Goal: Task Accomplishment & Management: Complete application form

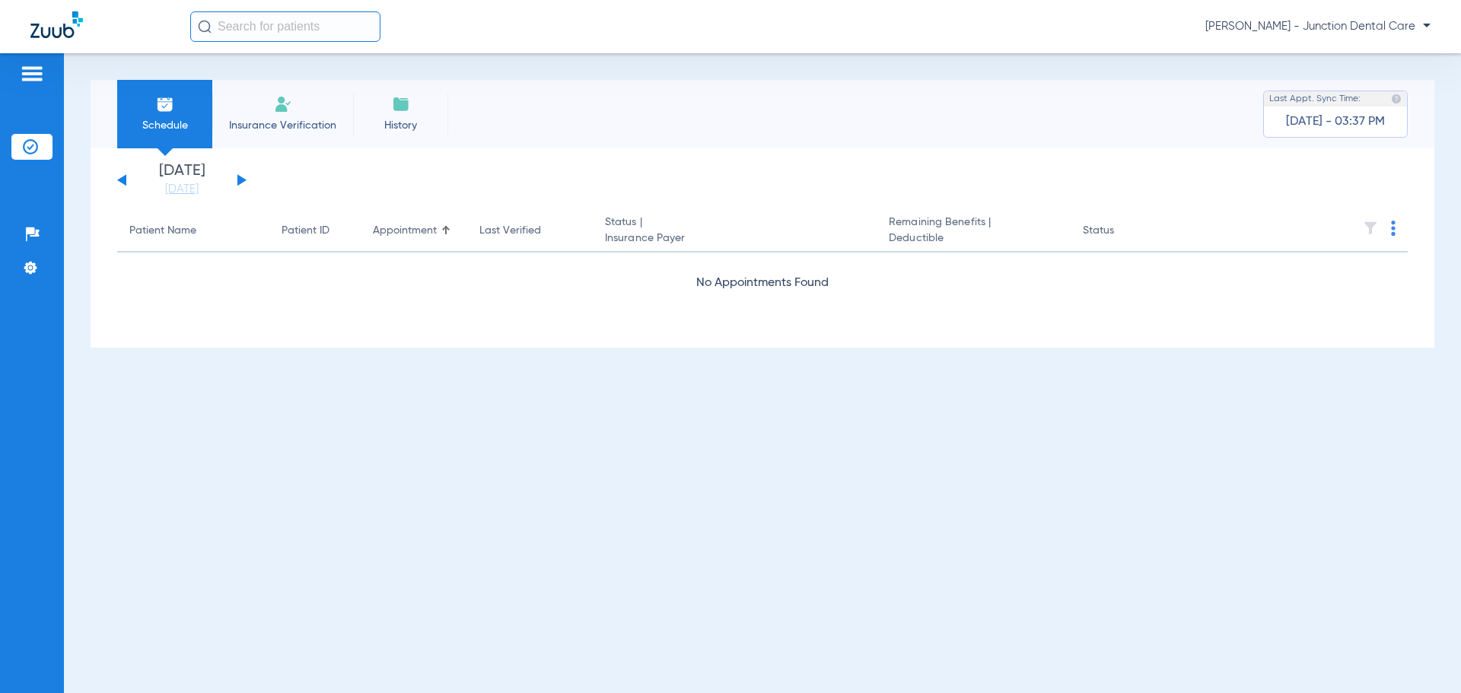
click at [241, 177] on div "[DATE] [DATE] [DATE] [DATE] [DATE] [DATE] [DATE] [DATE] [DATE] [DATE] [DATE] [D…" at bounding box center [181, 180] width 129 height 33
click at [286, 120] on span "Insurance Verification" at bounding box center [283, 125] width 118 height 15
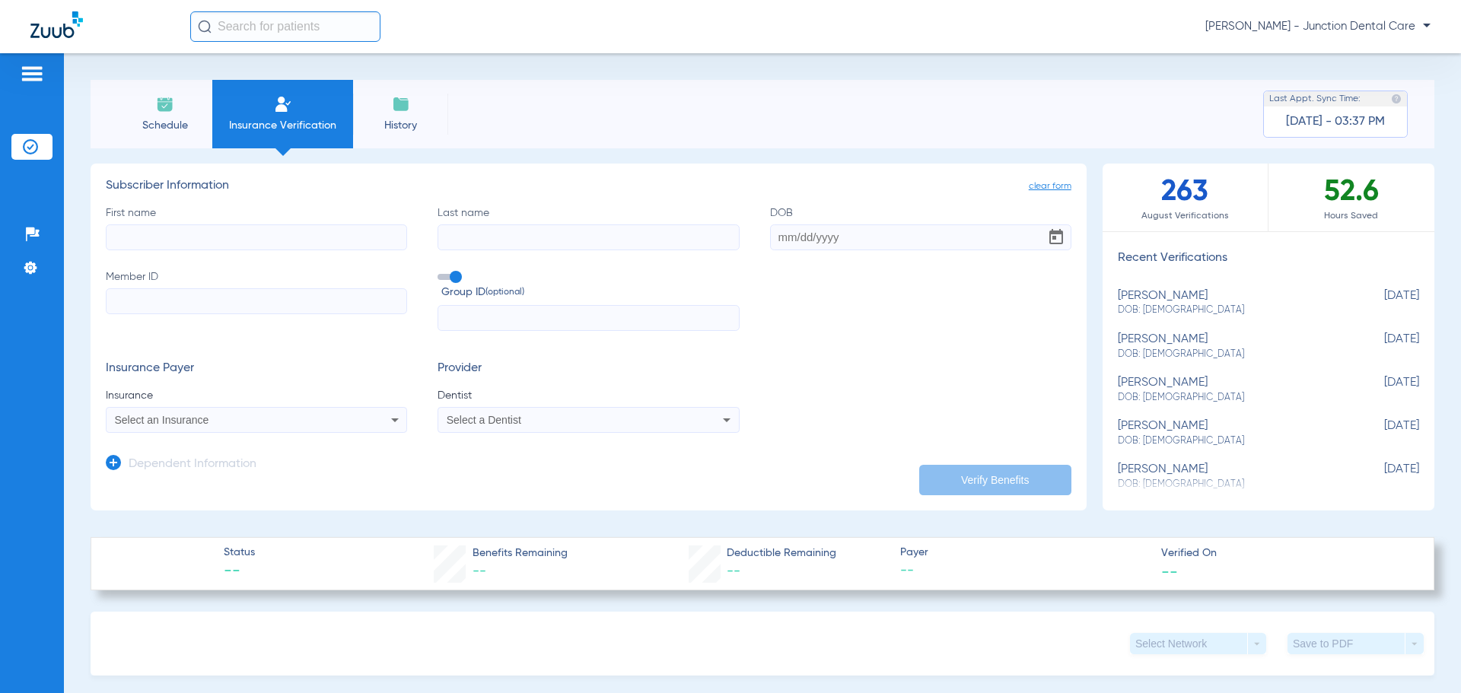
click at [225, 237] on input "First name" at bounding box center [256, 238] width 301 height 26
type input "[PERSON_NAME]"
type input "[DATE]"
click at [239, 283] on label "Member ID" at bounding box center [256, 300] width 301 height 62
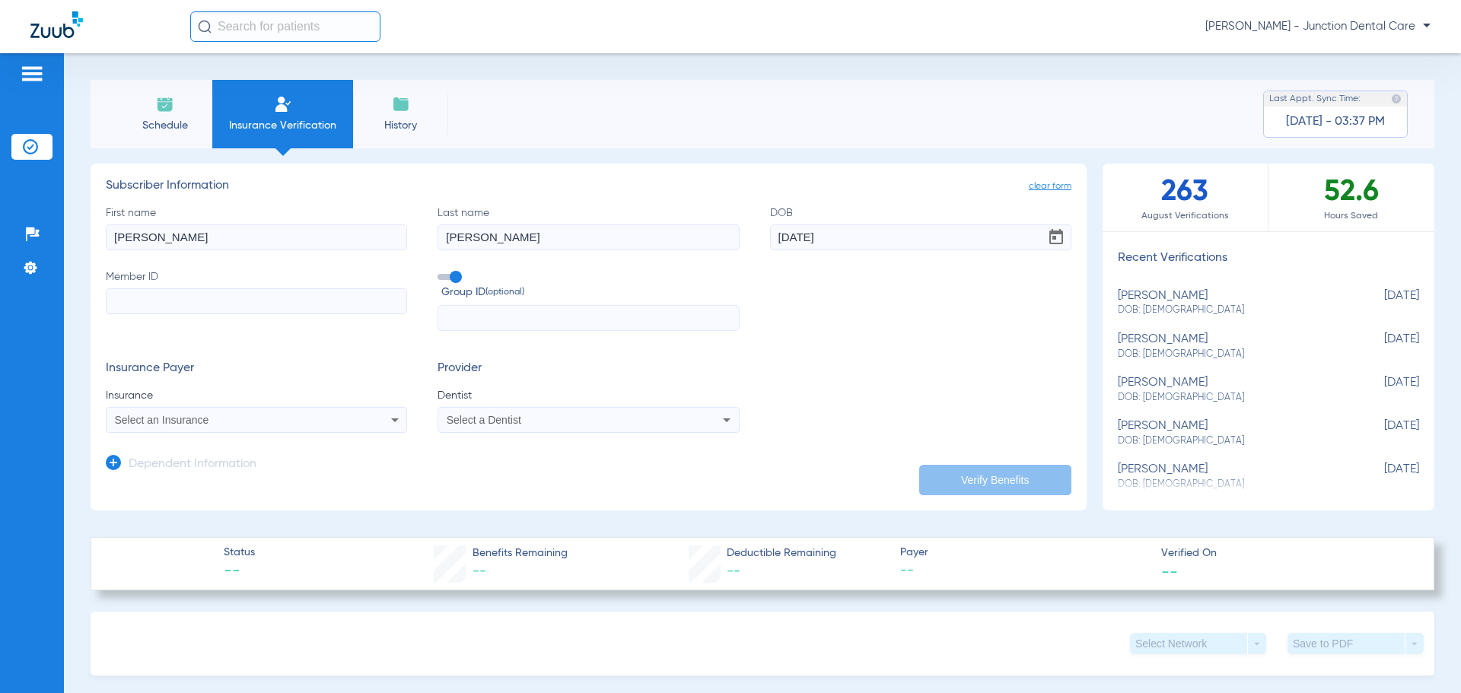
click at [239, 288] on input "Member ID" at bounding box center [256, 301] width 301 height 26
type input "858953168"
click at [151, 425] on span "Select an Insurance" at bounding box center [162, 420] width 94 height 12
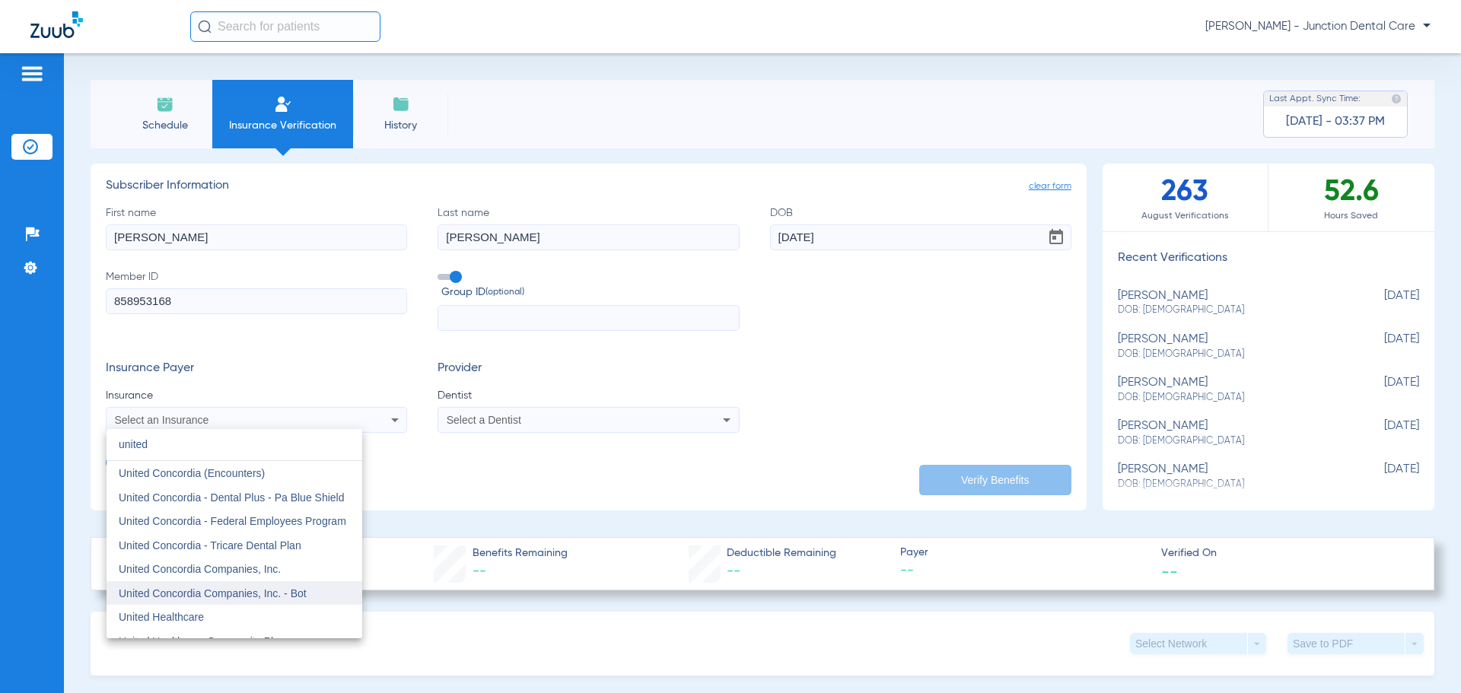
scroll to position [76, 0]
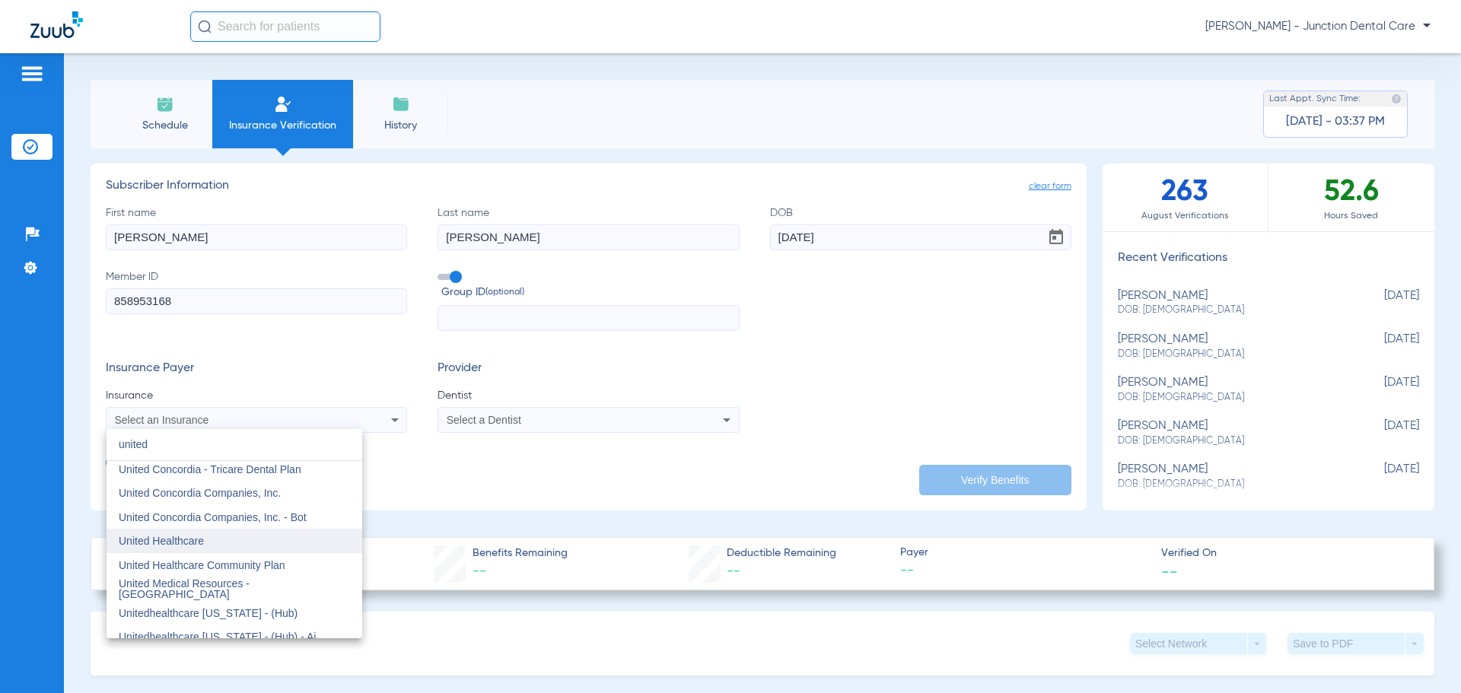
type input "united"
click at [193, 542] on span "United Healthcare" at bounding box center [161, 541] width 85 height 12
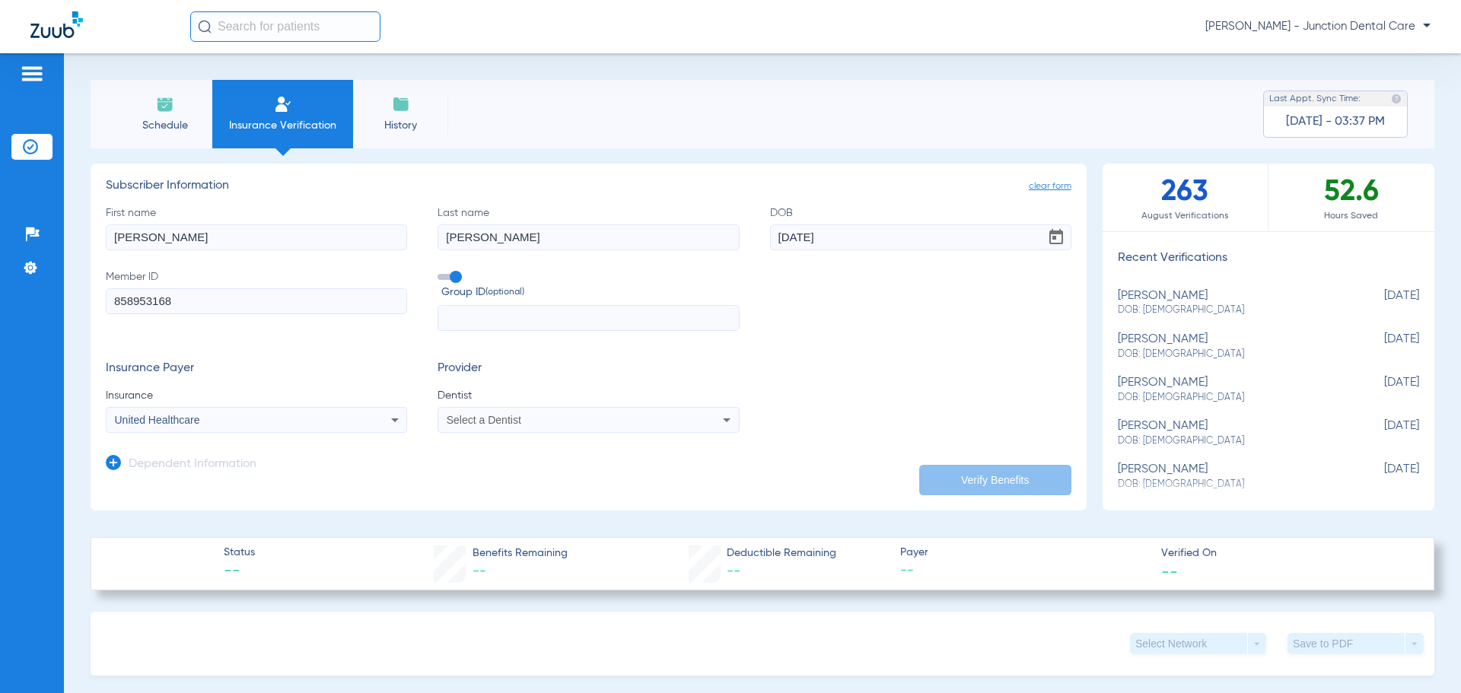
click at [534, 419] on div "Select a Dentist" at bounding box center [561, 420] width 228 height 11
type input "azee"
click at [538, 477] on span "[PERSON_NAME] 1669151825" at bounding box center [522, 473] width 148 height 11
click at [963, 473] on button "Verify Benefits" at bounding box center [996, 480] width 152 height 30
type input "[PERSON_NAME]"
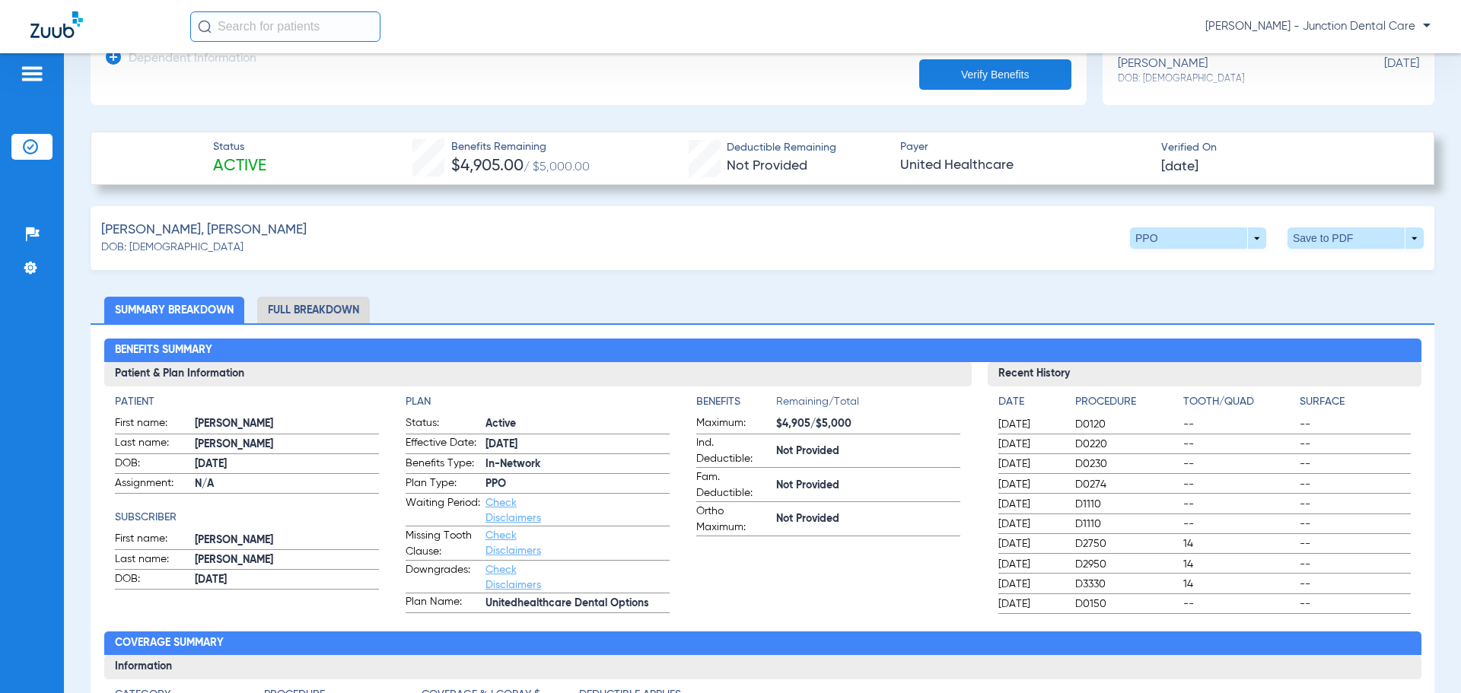
scroll to position [457, 0]
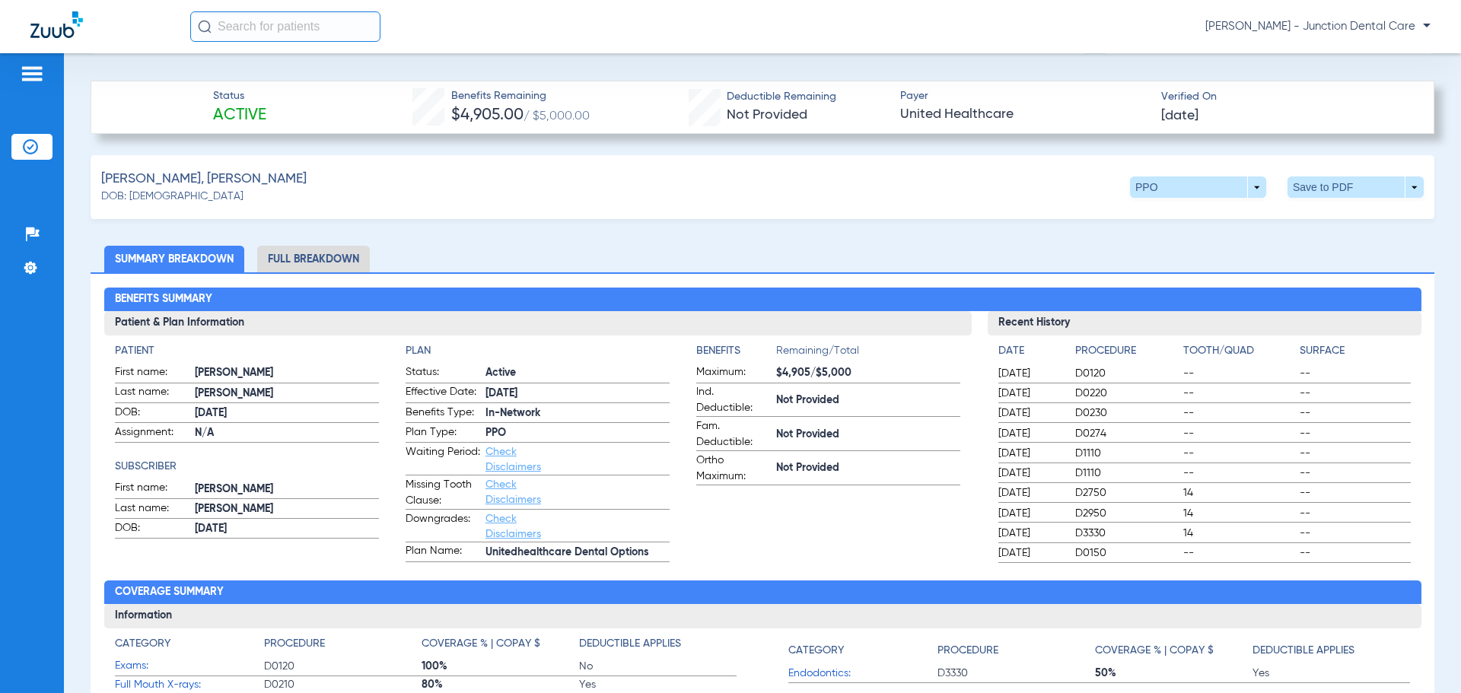
click at [311, 250] on li "Full Breakdown" at bounding box center [313, 259] width 113 height 27
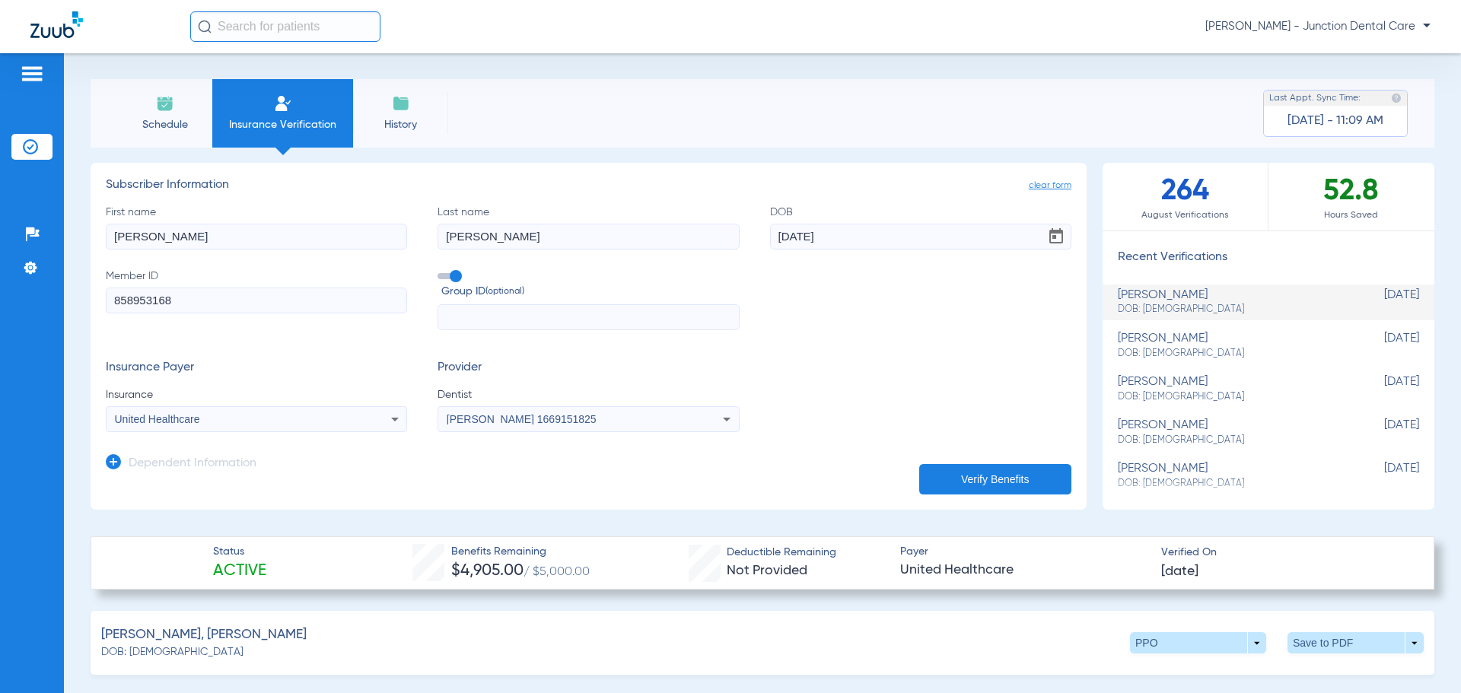
scroll to position [0, 0]
click at [773, 102] on div "Schedule Insurance Verification History Last Appt. Sync Time: [DATE] - 11:22 AM" at bounding box center [763, 114] width 1344 height 69
